Goal: Task Accomplishment & Management: Manage account settings

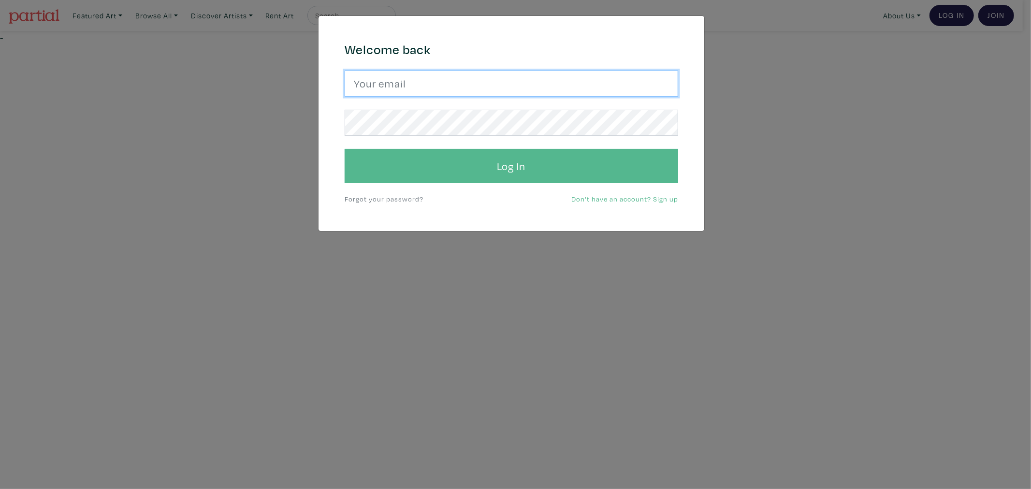
type input "gulayalpayart@gmail.com"
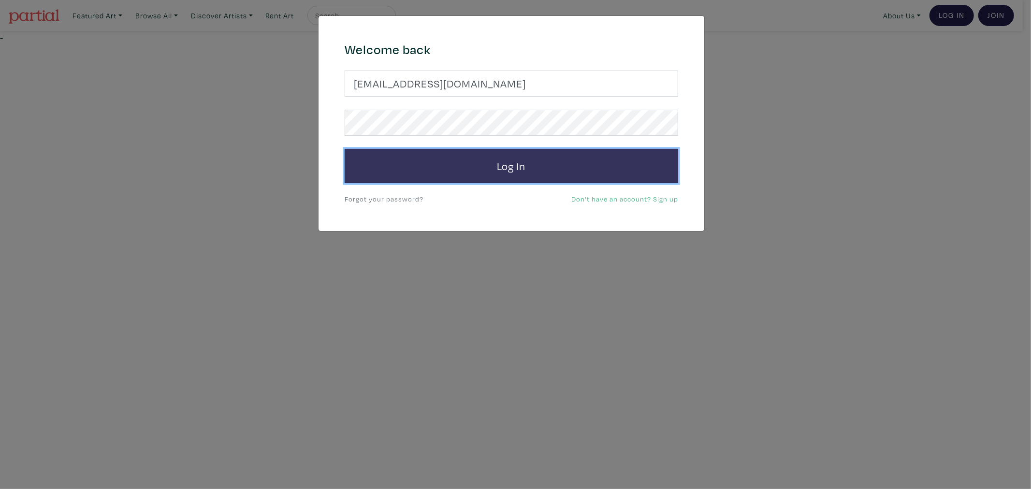
click at [423, 161] on button "Log In" at bounding box center [512, 166] width 334 height 35
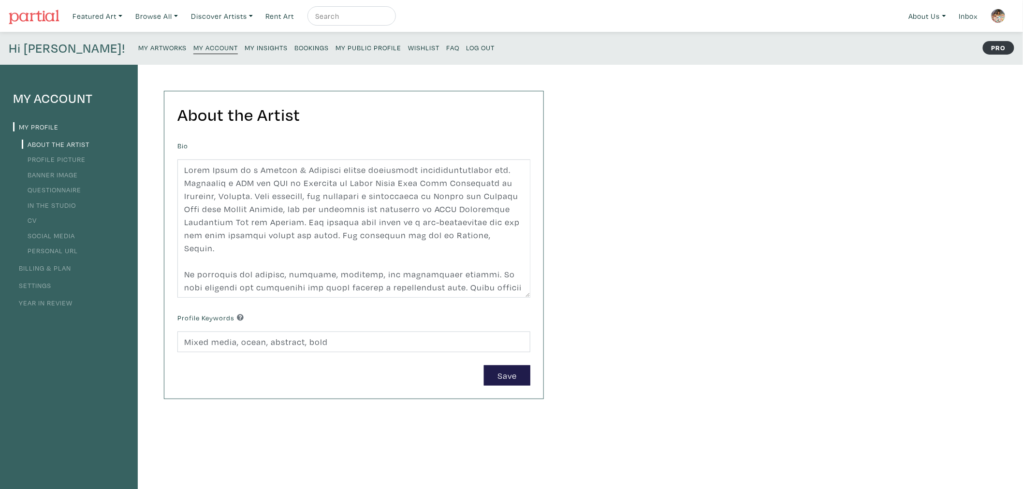
drag, startPoint x: 267, startPoint y: 51, endPoint x: 258, endPoint y: 51, distance: 9.7
click at [267, 51] on p "My Artworks My Account My Insights Bookings My Public Profile Wishlist FAQ Log …" at bounding box center [318, 48] width 361 height 15
click at [294, 51] on small "Bookings" at bounding box center [311, 47] width 34 height 9
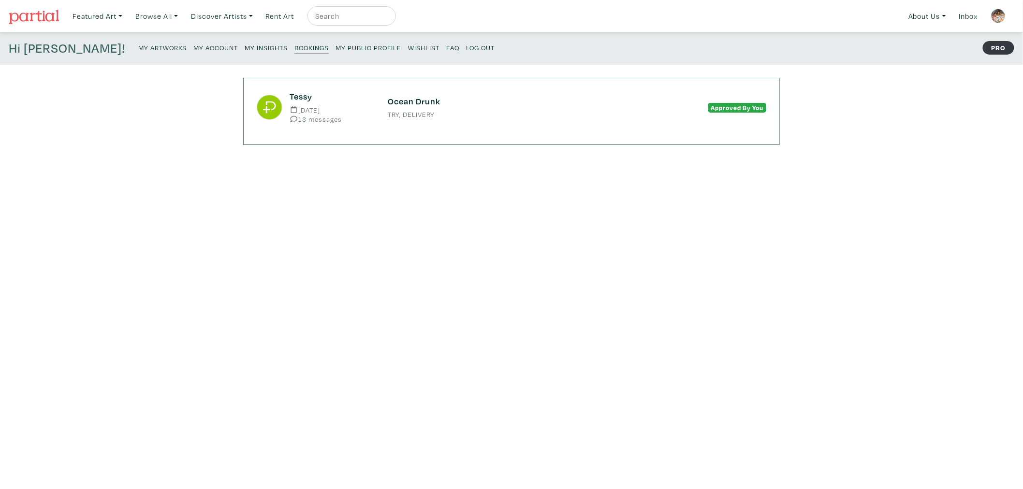
click at [662, 111] on div "Approved By You" at bounding box center [707, 107] width 131 height 13
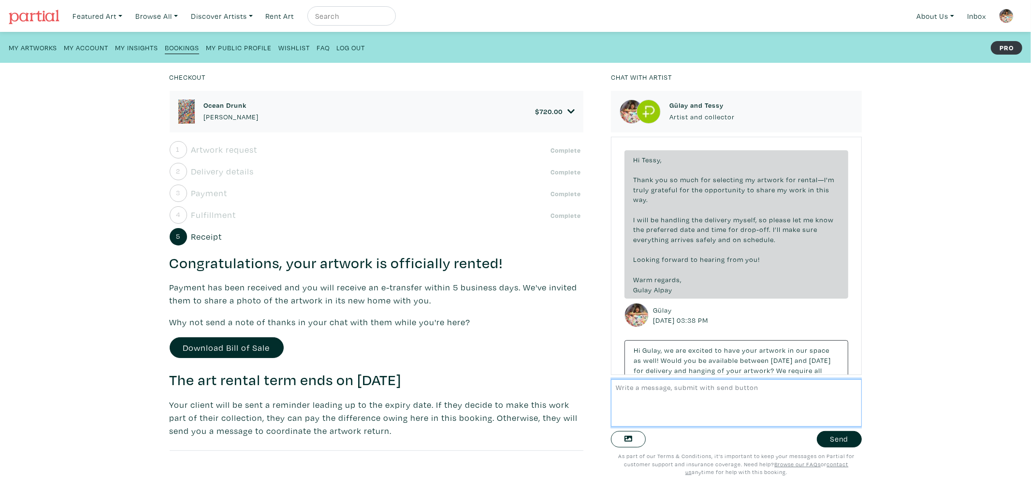
scroll to position [1415, 0]
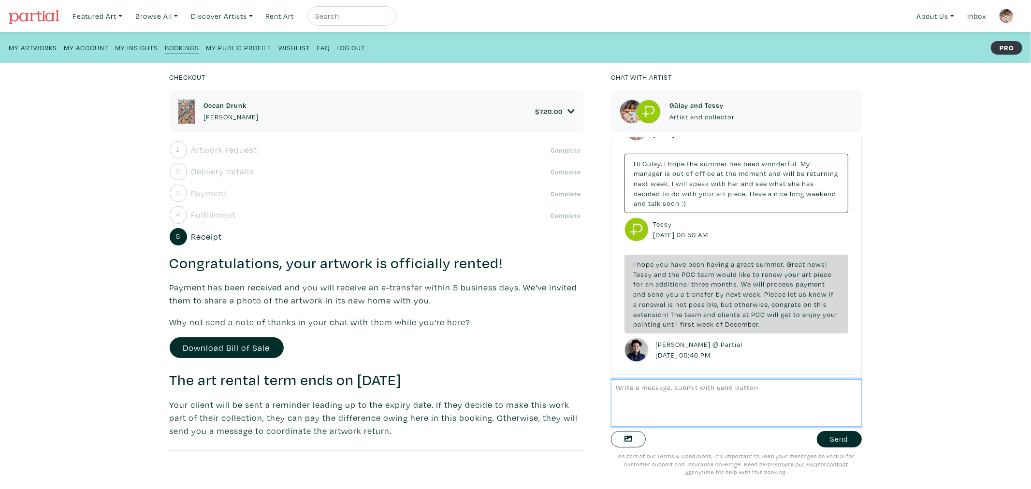
paste textarea "Hi [PERSON_NAME], Thank you so much for the wonderful news! I’m delighted that …"
type textarea "Hi Tammy, Thank you so much for the wonderful news! I’m delighted that PCC has …"
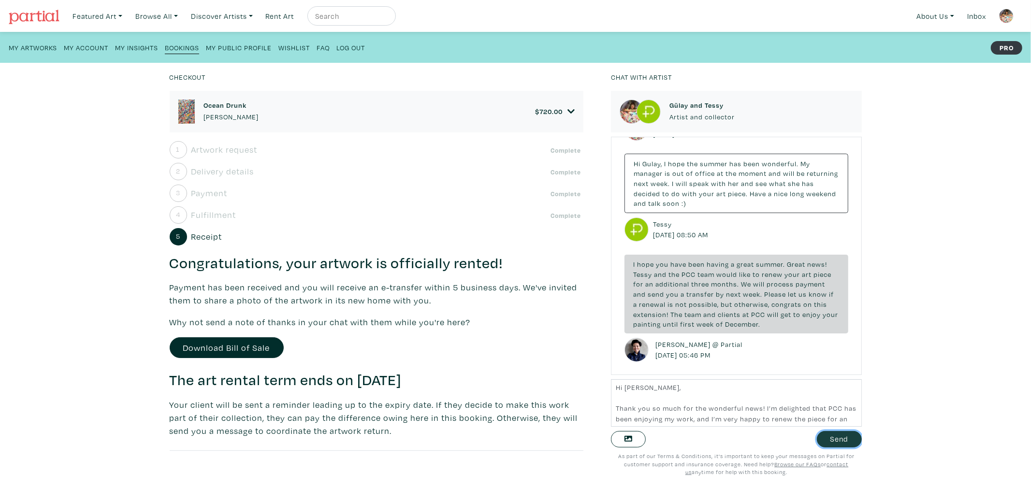
click at [824, 436] on button "Send" at bounding box center [839, 439] width 45 height 17
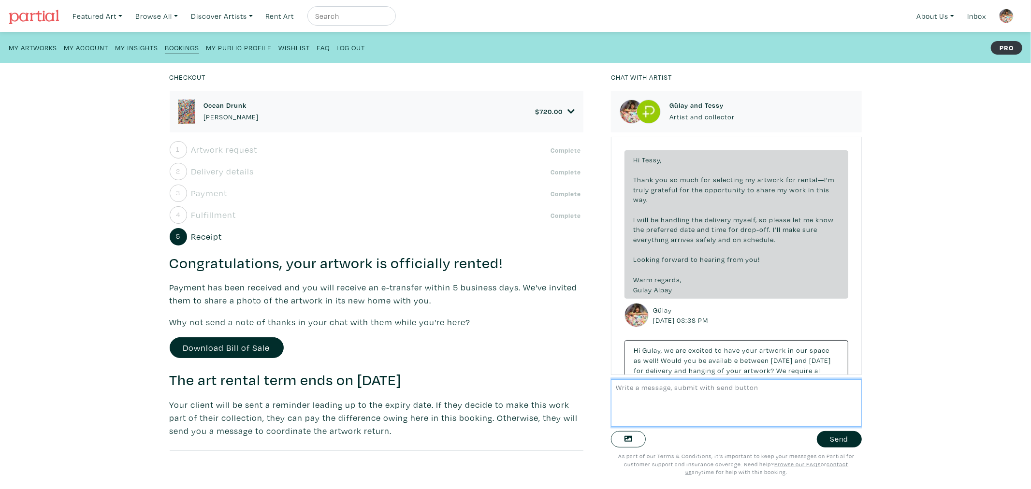
scroll to position [1596, 0]
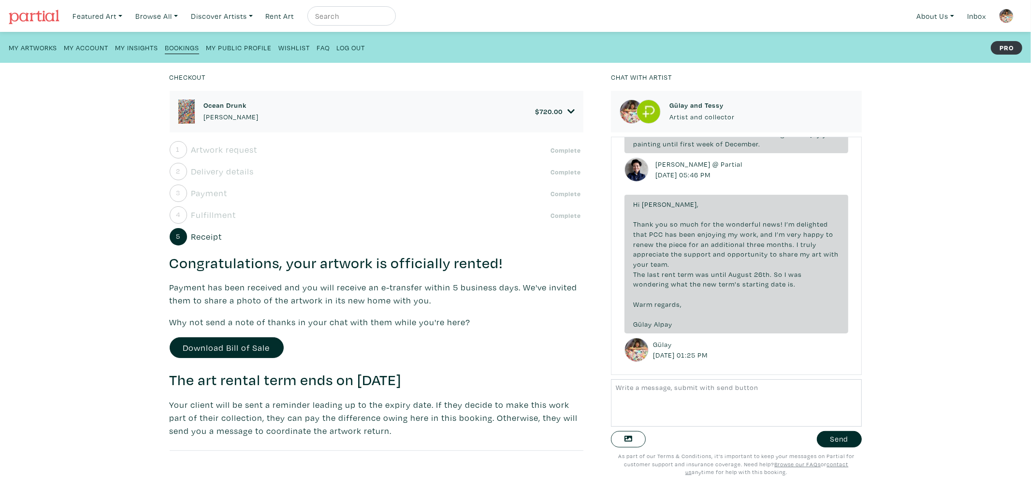
click at [555, 111] on span "720.00" at bounding box center [551, 111] width 23 height 9
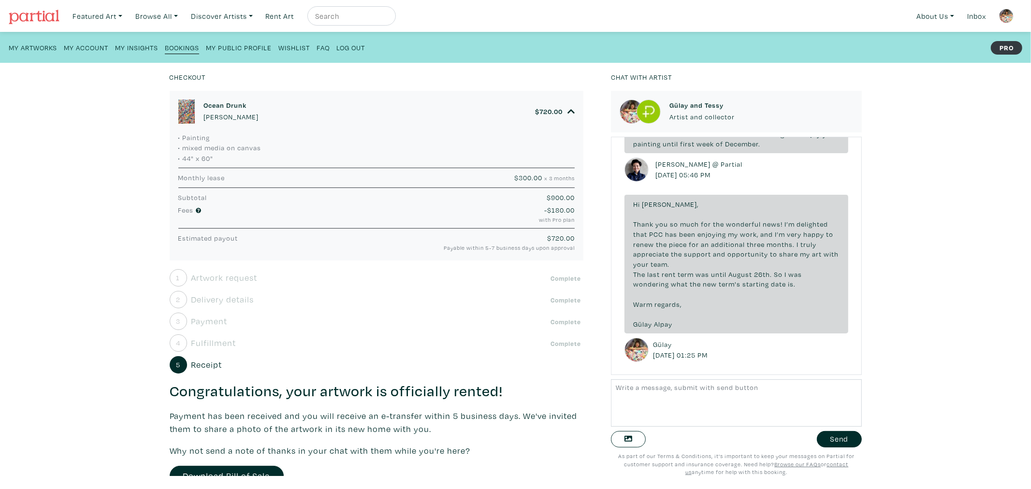
click at [568, 110] on icon at bounding box center [572, 111] width 8 height 9
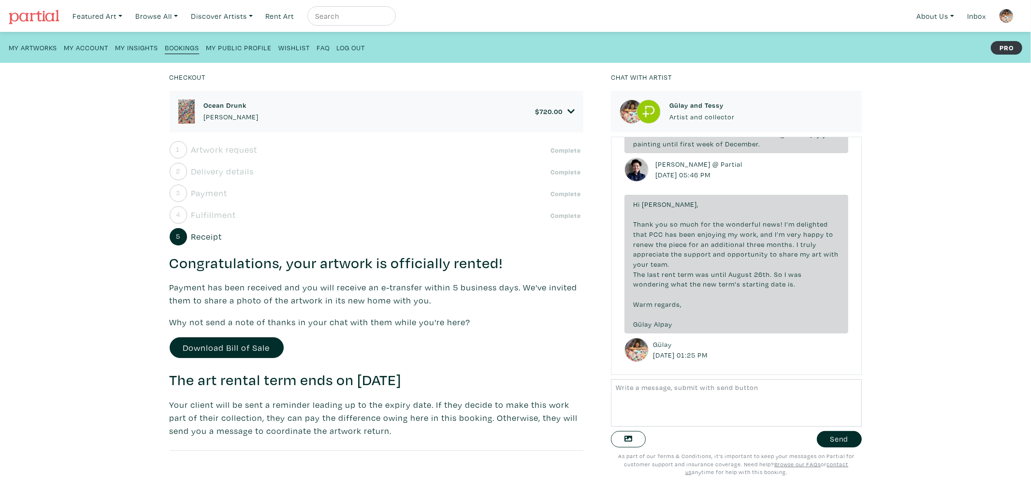
click at [243, 50] on small "My Public Profile" at bounding box center [239, 47] width 66 height 9
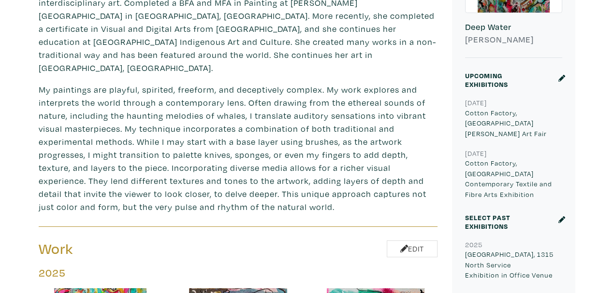
scroll to position [322, 0]
click at [563, 78] on icon at bounding box center [561, 78] width 7 height 7
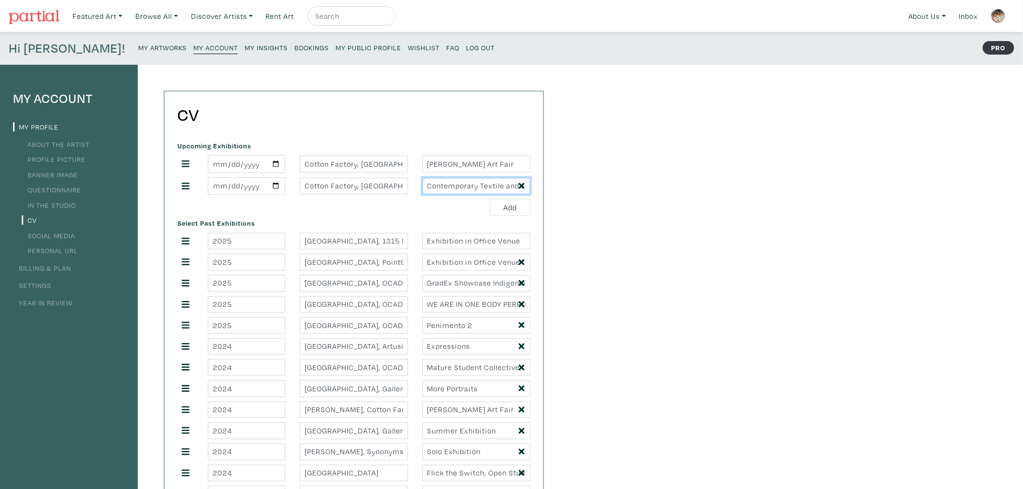
scroll to position [0, 71]
drag, startPoint x: 479, startPoint y: 188, endPoint x: 556, endPoint y: 188, distance: 76.9
click at [455, 166] on input "[PERSON_NAME] Art Fair" at bounding box center [477, 164] width 108 height 17
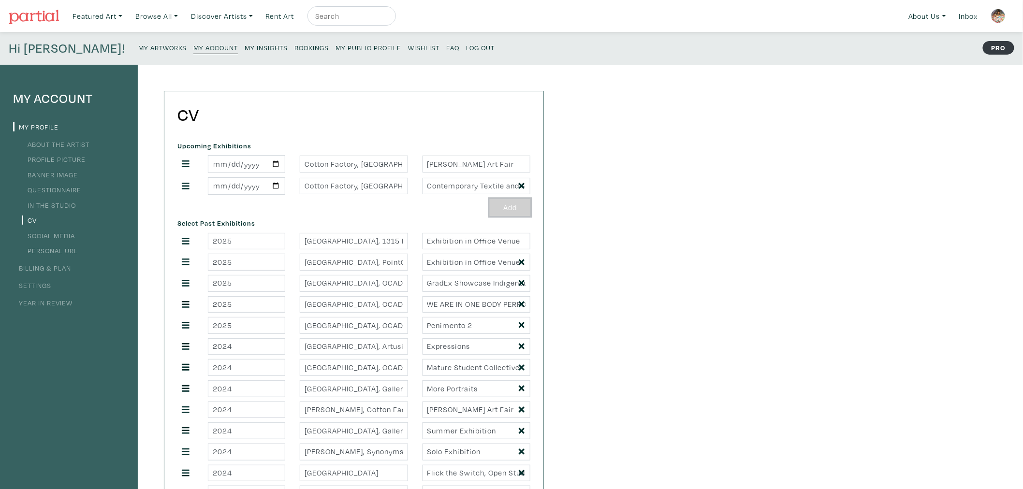
click at [496, 205] on button "Add" at bounding box center [510, 207] width 41 height 17
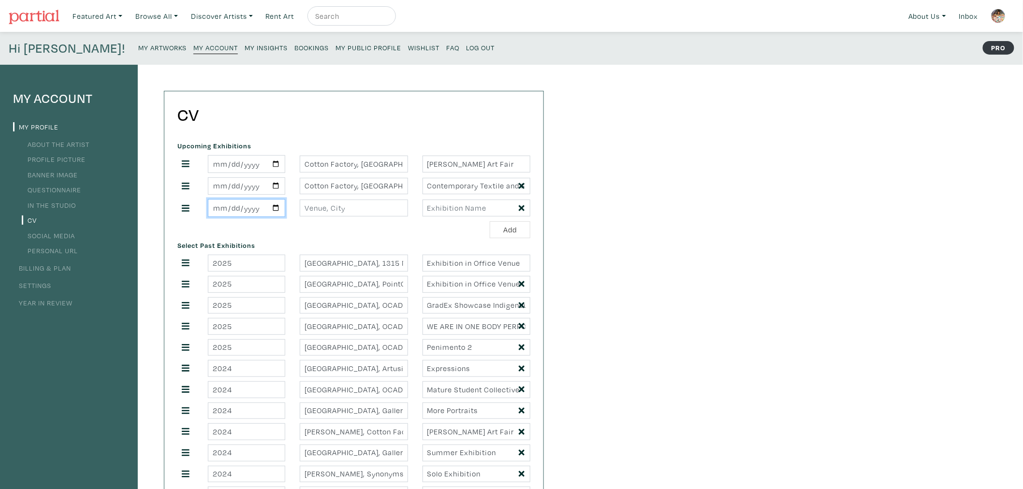
click at [277, 207] on input "date" at bounding box center [246, 208] width 77 height 18
drag, startPoint x: 524, startPoint y: 211, endPoint x: 515, endPoint y: 211, distance: 8.7
click at [524, 211] on icon at bounding box center [522, 208] width 6 height 9
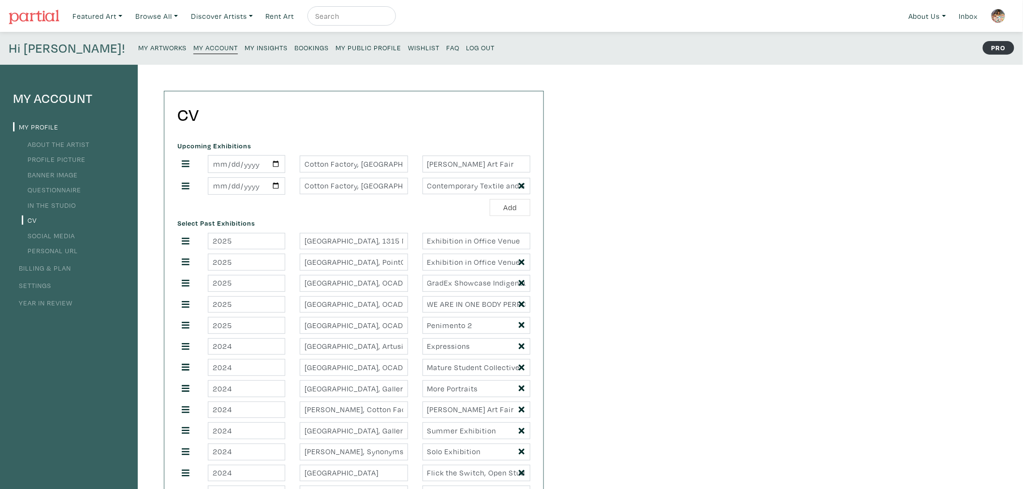
click at [335, 50] on small "My Public Profile" at bounding box center [368, 47] width 66 height 9
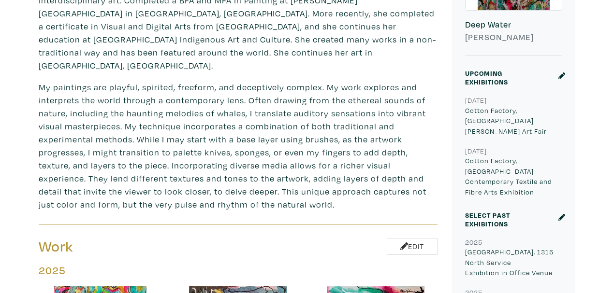
scroll to position [387, 0]
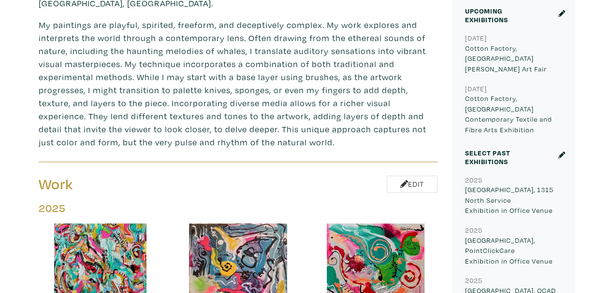
click at [560, 12] on icon at bounding box center [561, 13] width 7 height 7
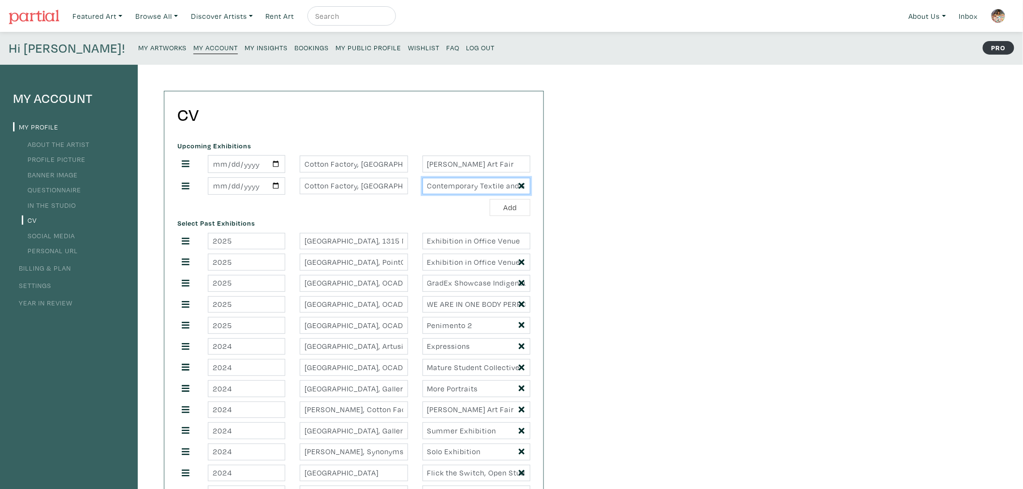
scroll to position [0, 71]
drag, startPoint x: 453, startPoint y: 186, endPoint x: 594, endPoint y: 186, distance: 140.7
click at [495, 187] on input "Contemporary Textile and Fibre Arts Exhibition" at bounding box center [477, 186] width 108 height 17
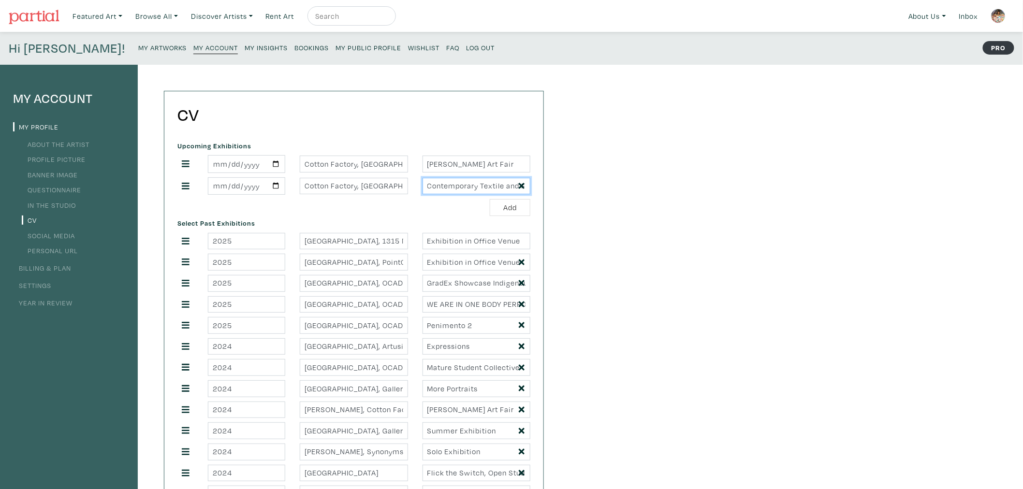
drag, startPoint x: 464, startPoint y: 190, endPoint x: 384, endPoint y: 190, distance: 80.2
click at [384, 190] on div "2025-11-07 Cotton Factory, Hamilton Contemporary Textile and Fibre Arts Exhibit…" at bounding box center [353, 186] width 367 height 18
click at [431, 189] on input "Contemporary Textile and Fibre Arts Exhibition" at bounding box center [477, 186] width 108 height 17
drag, startPoint x: 427, startPoint y: 190, endPoint x: 641, endPoint y: 189, distance: 213.2
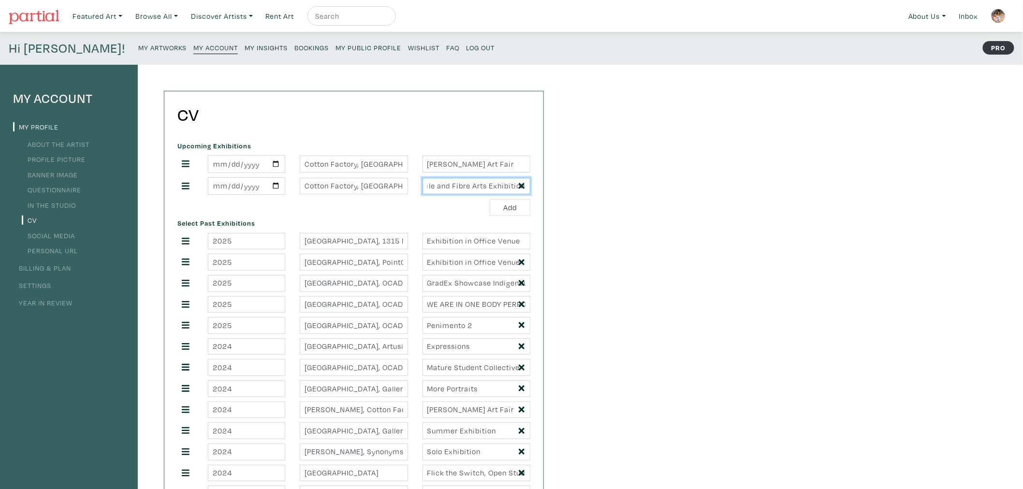
click at [500, 168] on input "Hamilton Art Fair" at bounding box center [477, 164] width 108 height 17
paste input "Contemporary Textile and Fibre Arts Exhibition"
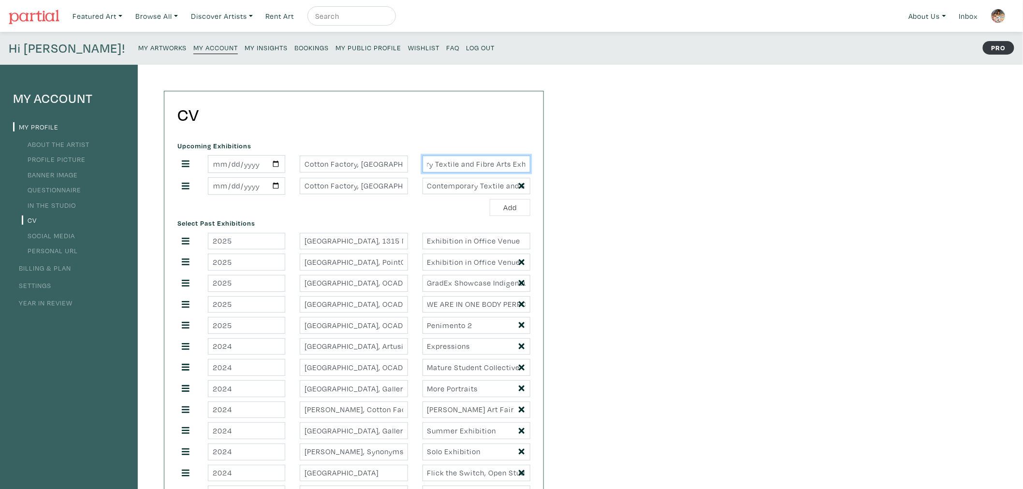
type input "Hamilton Art Fair,Contemporary Textile and Fibre Arts Exhibition"
drag, startPoint x: 426, startPoint y: 187, endPoint x: 658, endPoint y: 187, distance: 232.0
paste input "Nature, Being & Technology"
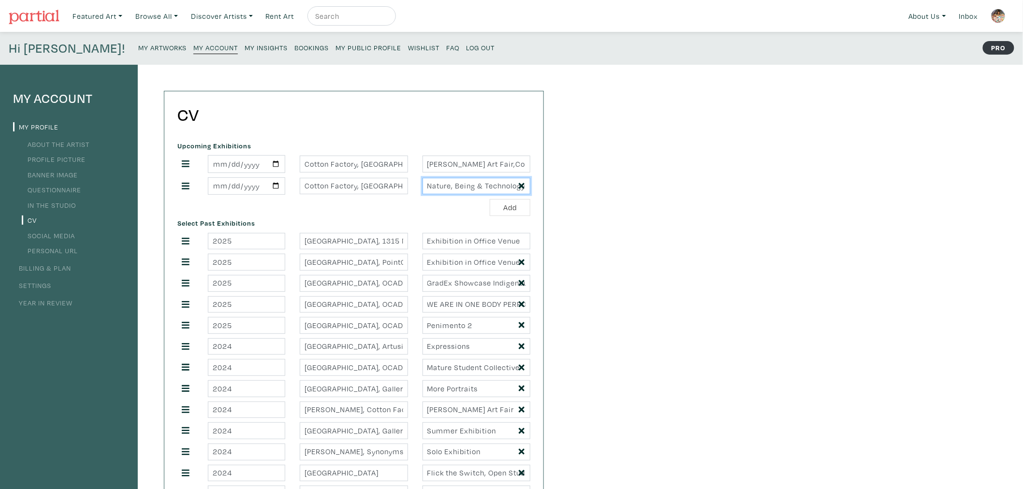
scroll to position [0, 0]
type input "Nature, Being & Technology"
click at [262, 114] on h2 "CV" at bounding box center [353, 114] width 353 height 21
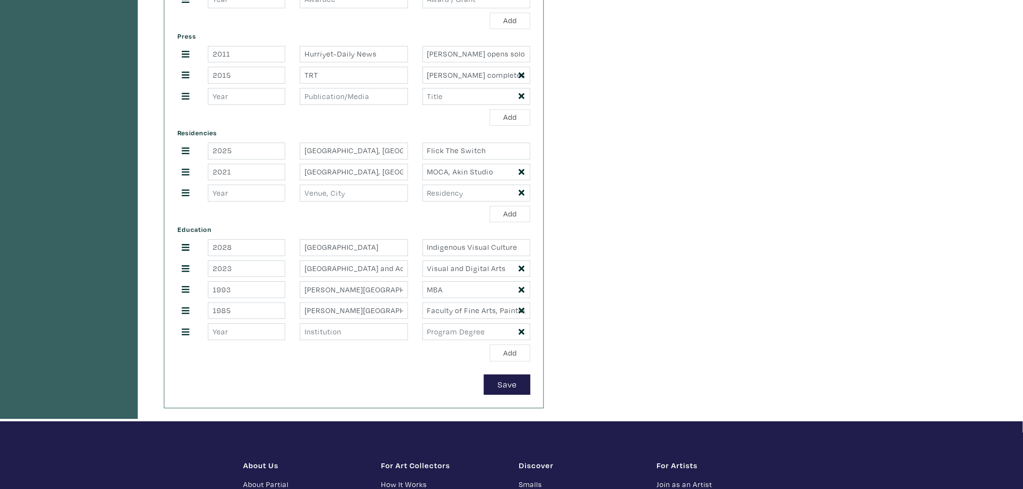
scroll to position [1289, 0]
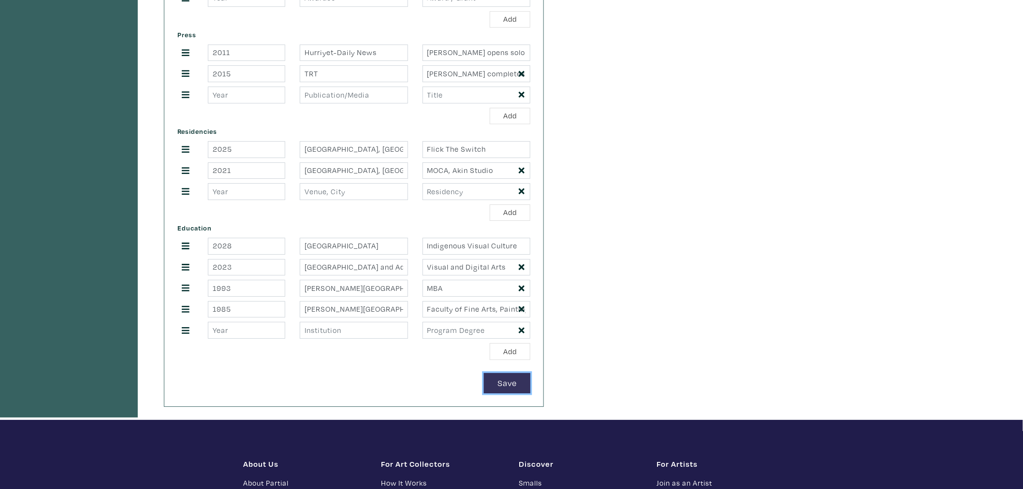
click at [519, 388] on button "Save" at bounding box center [507, 383] width 46 height 21
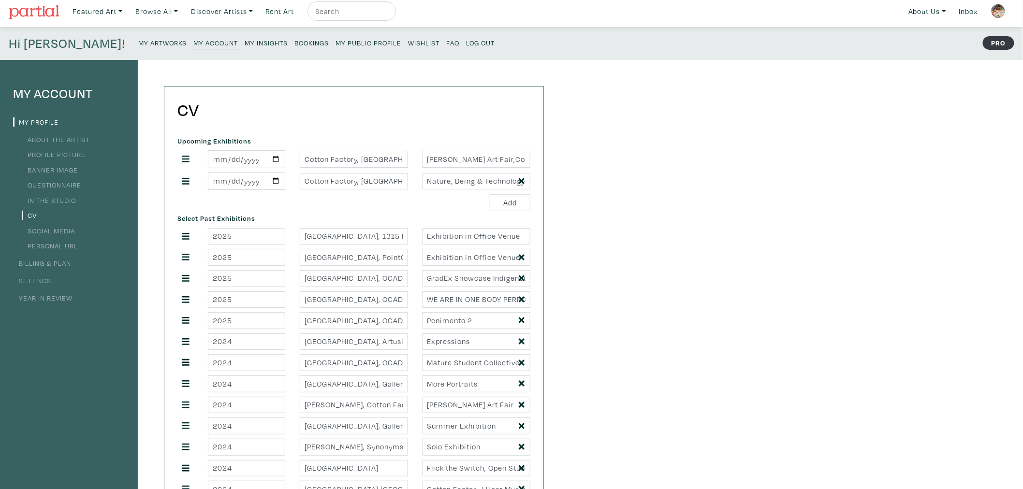
scroll to position [0, 0]
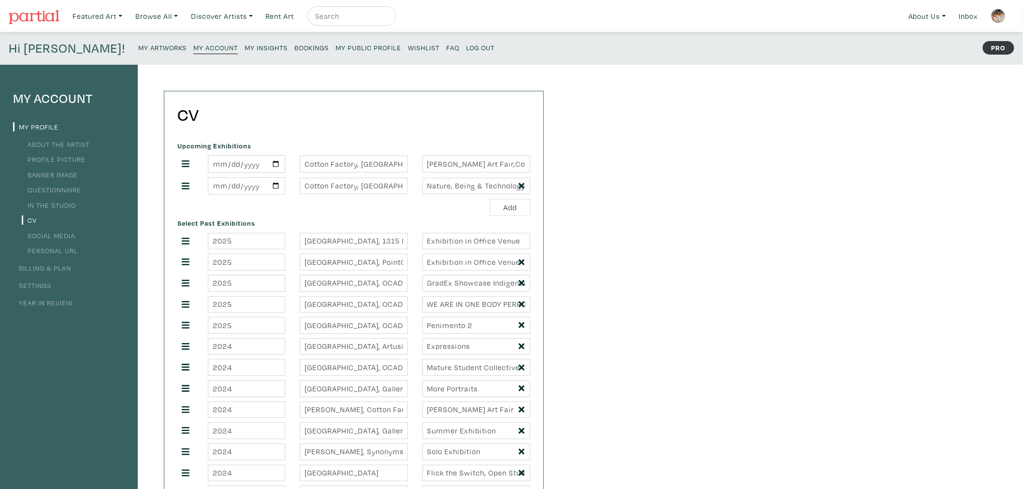
click at [245, 46] on small "My Insights" at bounding box center [266, 47] width 43 height 9
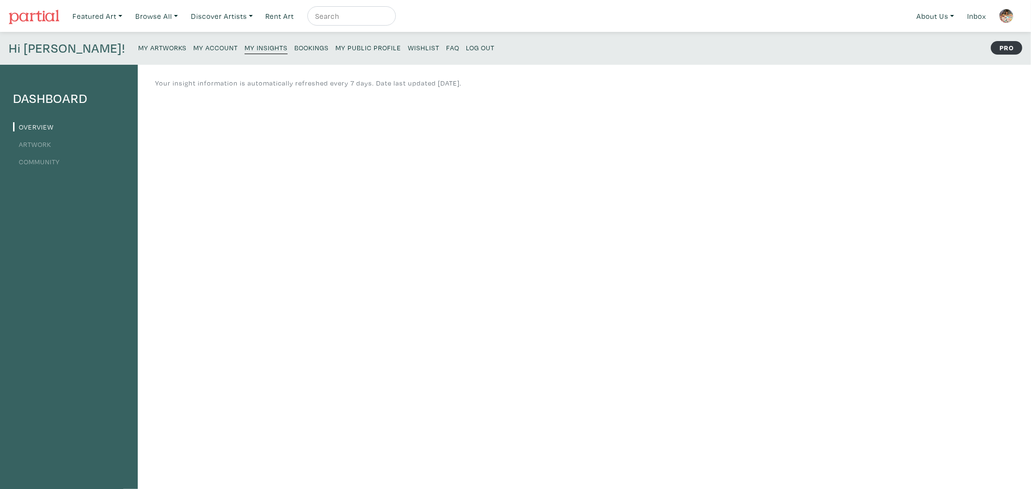
click at [294, 46] on small "Bookings" at bounding box center [311, 47] width 34 height 9
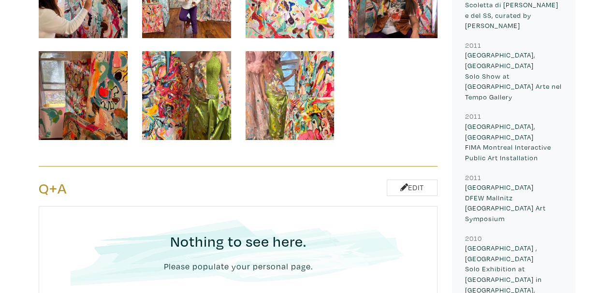
scroll to position [1837, 0]
